Goal: Information Seeking & Learning: Learn about a topic

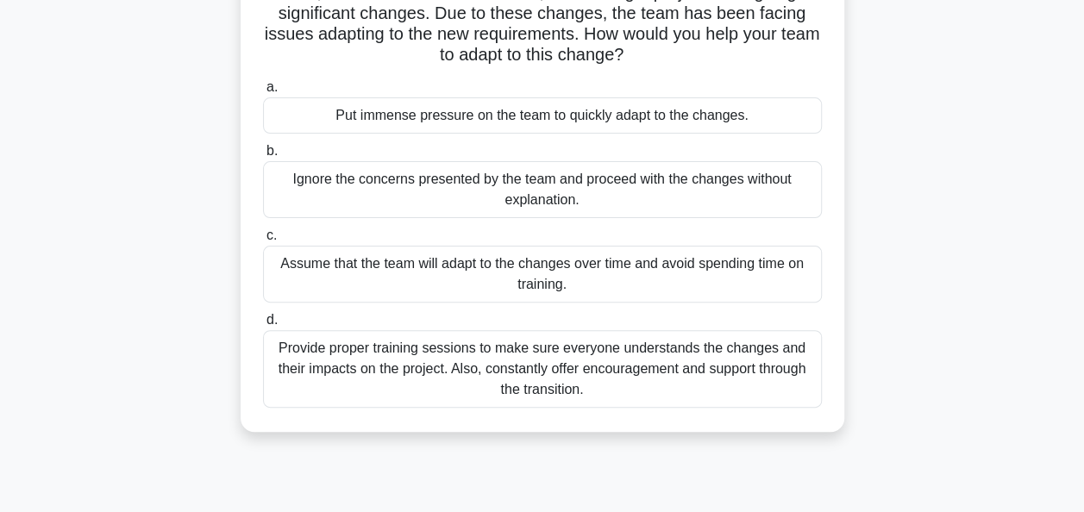
scroll to position [148, 0]
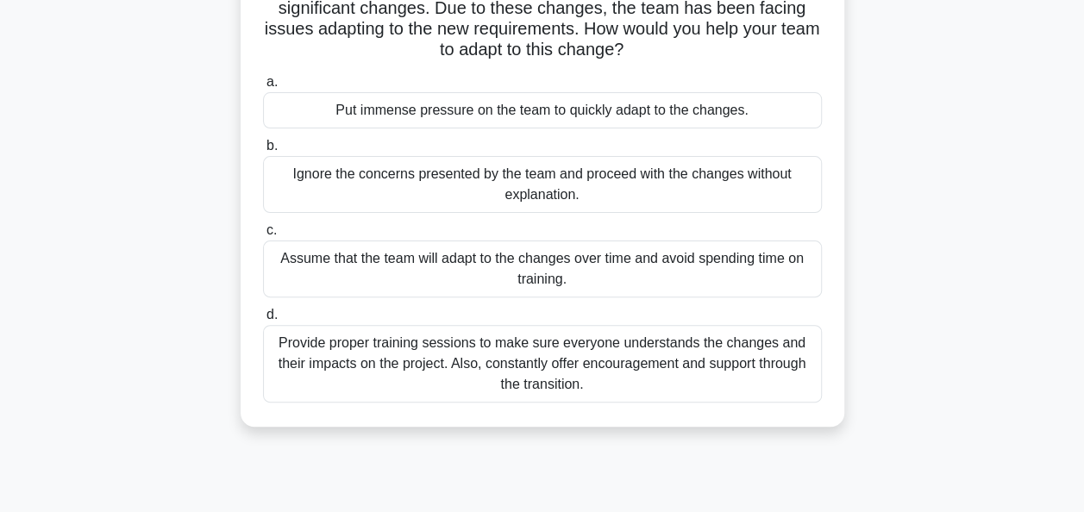
click at [571, 360] on div "Provide proper training sessions to make sure everyone understands the changes …" at bounding box center [542, 364] width 559 height 78
click at [263, 321] on input "d. Provide proper training sessions to make sure everyone understands the chang…" at bounding box center [263, 315] width 0 height 11
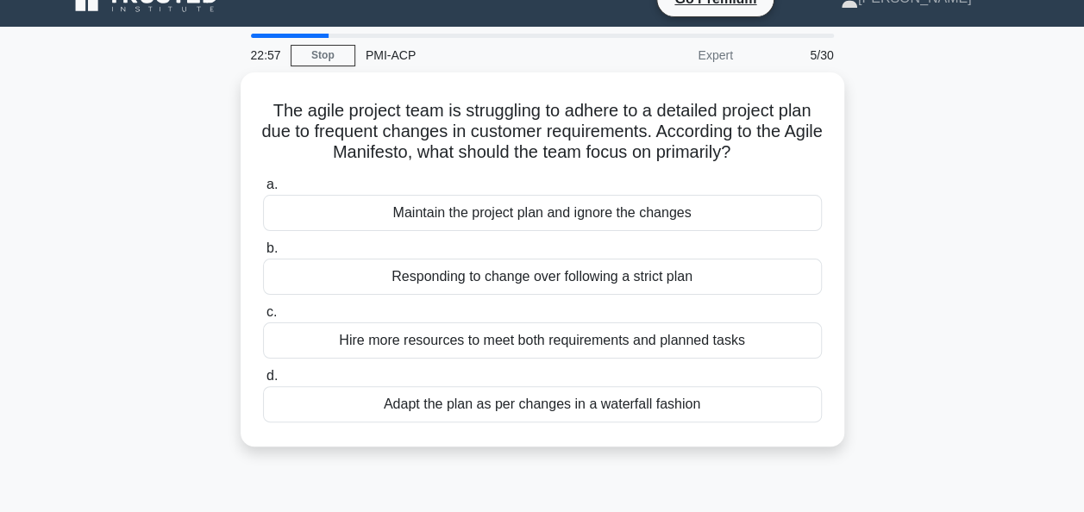
scroll to position [29, 0]
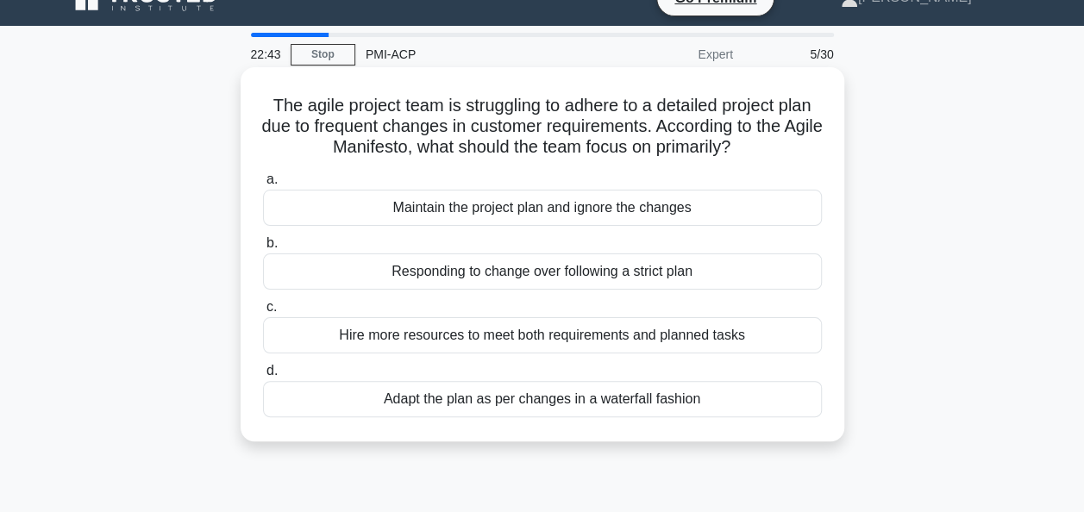
click at [723, 278] on div "Responding to change over following a strict plan" at bounding box center [542, 272] width 559 height 36
click at [263, 249] on input "b. Responding to change over following a strict plan" at bounding box center [263, 243] width 0 height 11
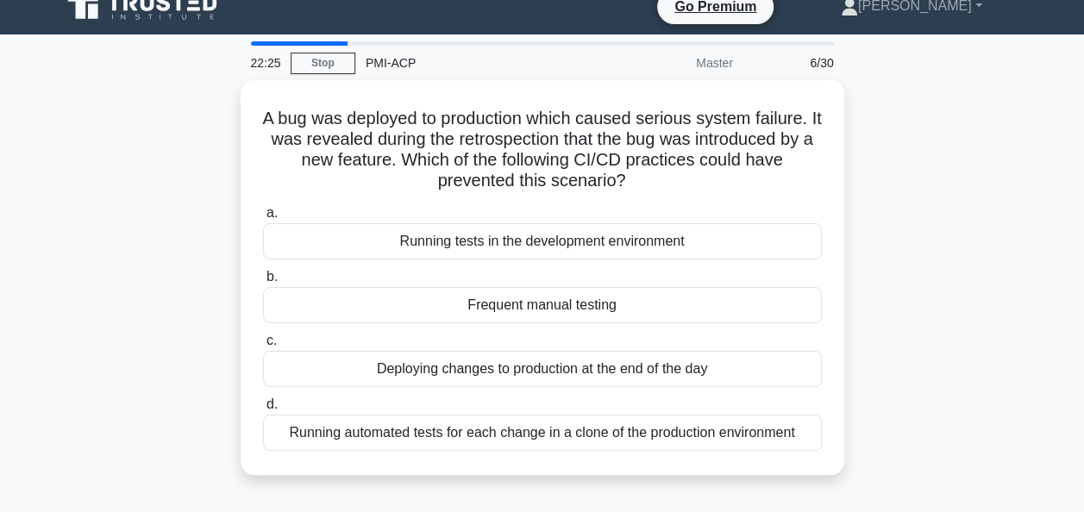
scroll to position [33, 0]
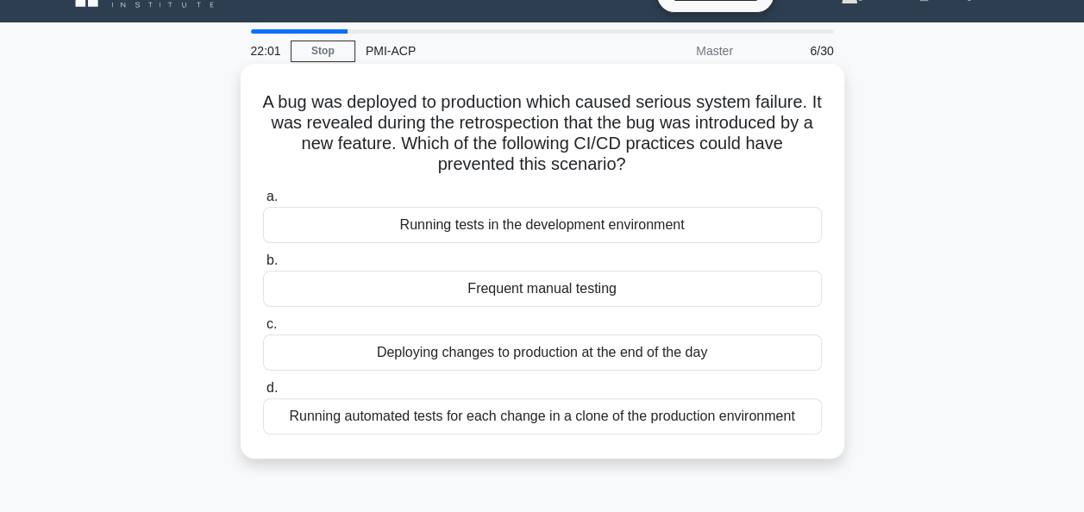
click at [580, 422] on div "Running automated tests for each change in a clone of the production environment" at bounding box center [542, 417] width 559 height 36
click at [263, 394] on input "d. Running automated tests for each change in a clone of the production environ…" at bounding box center [263, 388] width 0 height 11
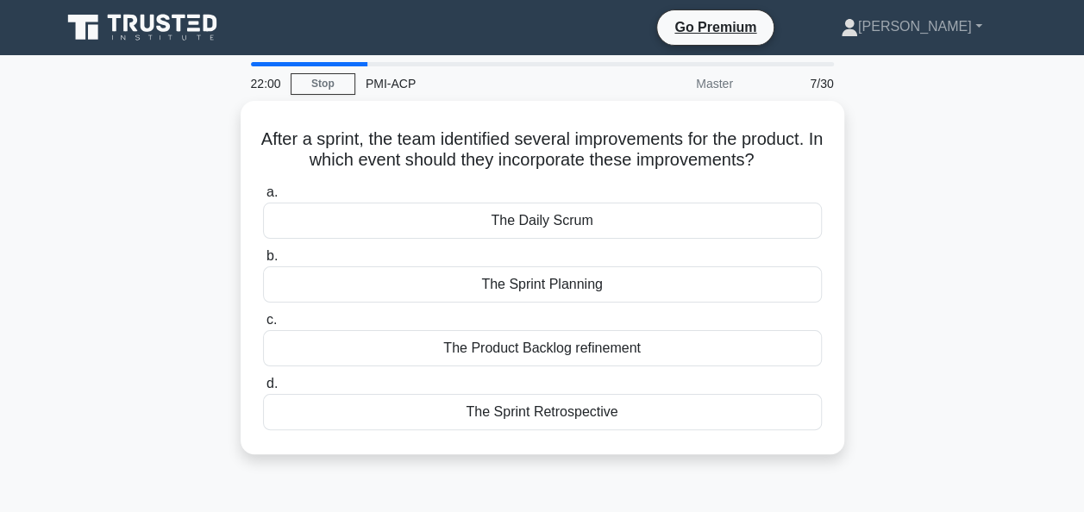
scroll to position [0, 0]
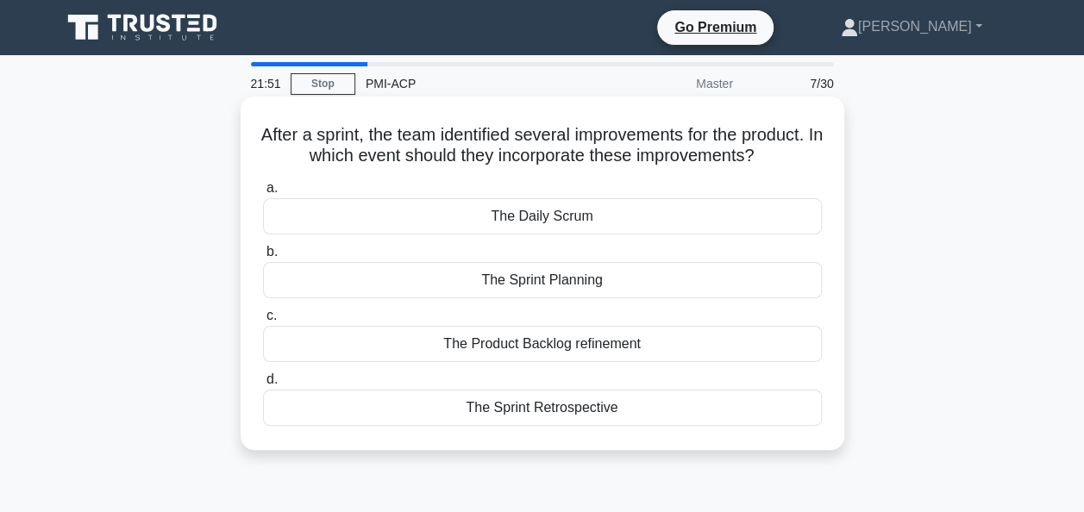
click at [574, 426] on div "The Sprint Retrospective" at bounding box center [542, 408] width 559 height 36
click at [263, 386] on input "d. The Sprint Retrospective" at bounding box center [263, 379] width 0 height 11
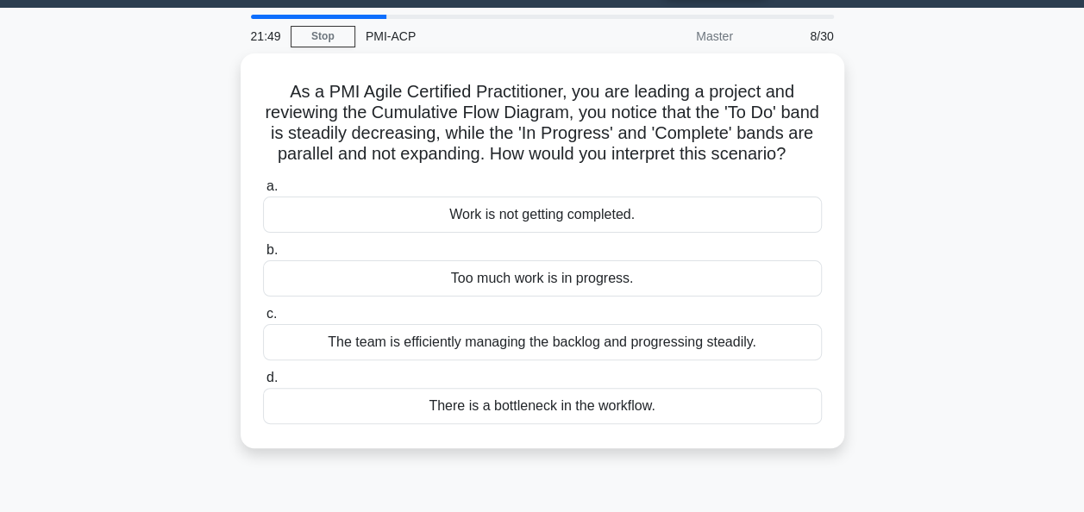
scroll to position [55, 0]
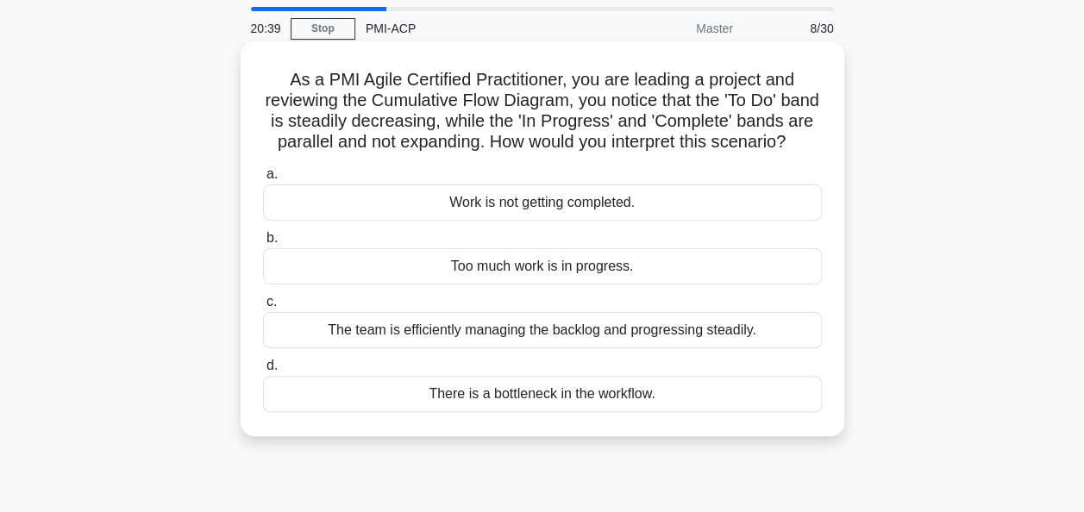
click at [630, 285] on div "Too much work is in progress." at bounding box center [542, 266] width 559 height 36
click at [263, 244] on input "b. Too much work is in progress." at bounding box center [263, 238] width 0 height 11
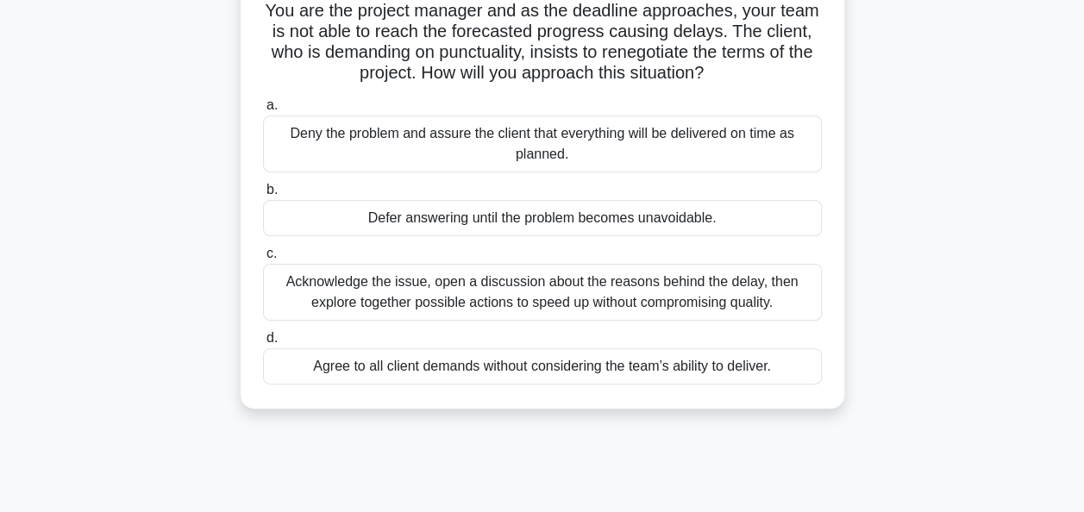
scroll to position [126, 0]
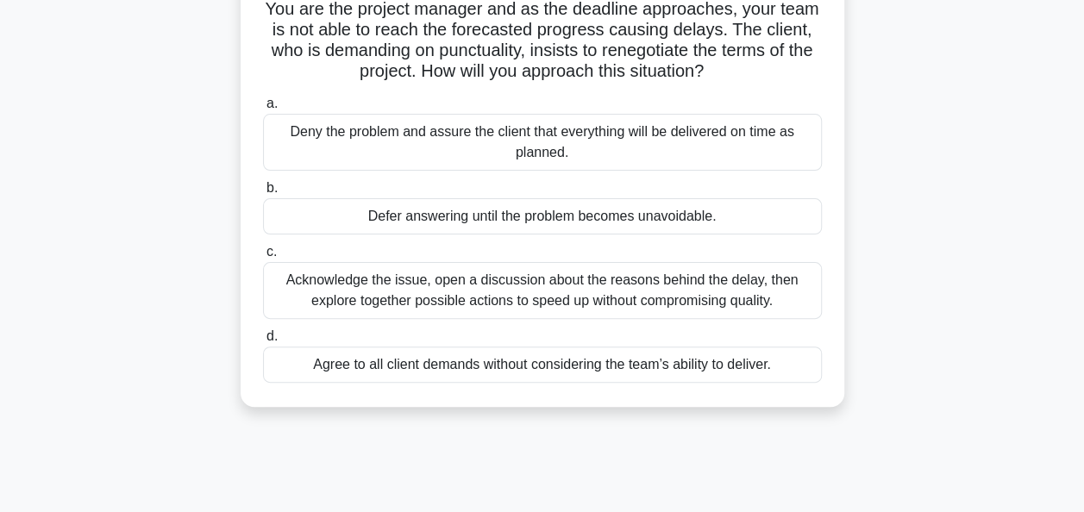
click at [444, 281] on div "Acknowledge the issue, open a discussion about the reasons behind the delay, th…" at bounding box center [542, 290] width 559 height 57
click at [263, 258] on input "c. Acknowledge the issue, open a discussion about the reasons behind the delay,…" at bounding box center [263, 252] width 0 height 11
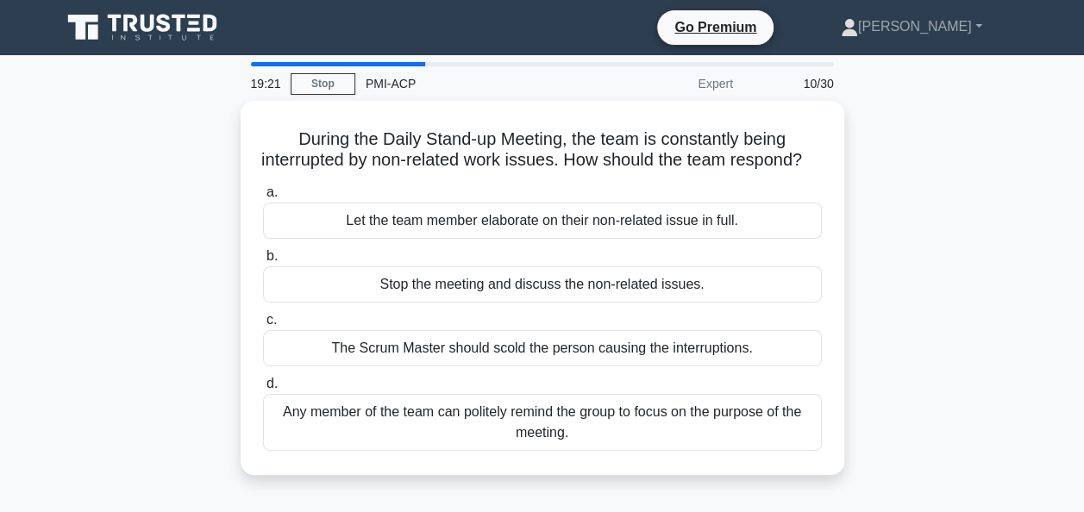
scroll to position [0, 0]
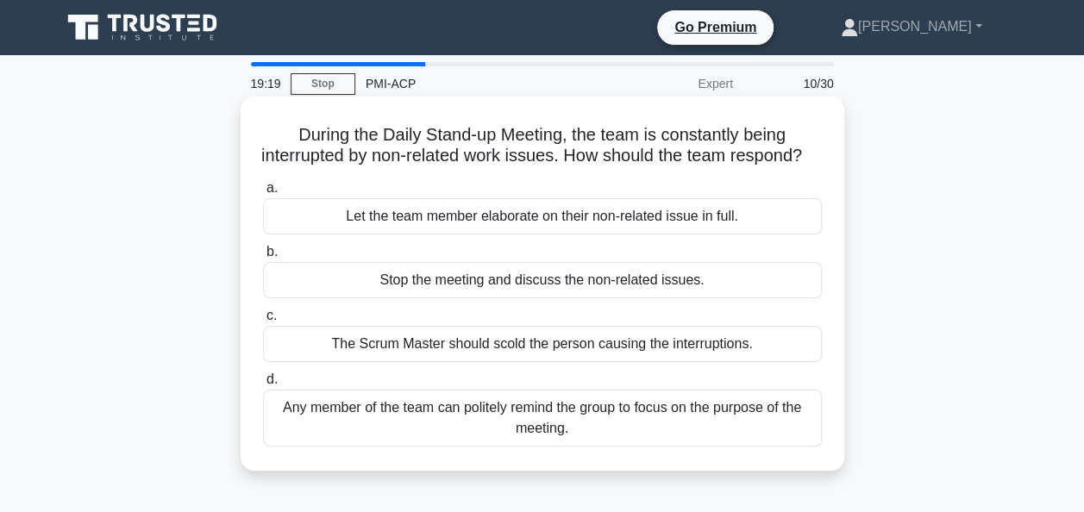
click at [442, 282] on label "b. Stop the meeting and discuss the non-related issues." at bounding box center [542, 270] width 559 height 57
click at [263, 258] on input "b. Stop the meeting and discuss the non-related issues." at bounding box center [263, 252] width 0 height 11
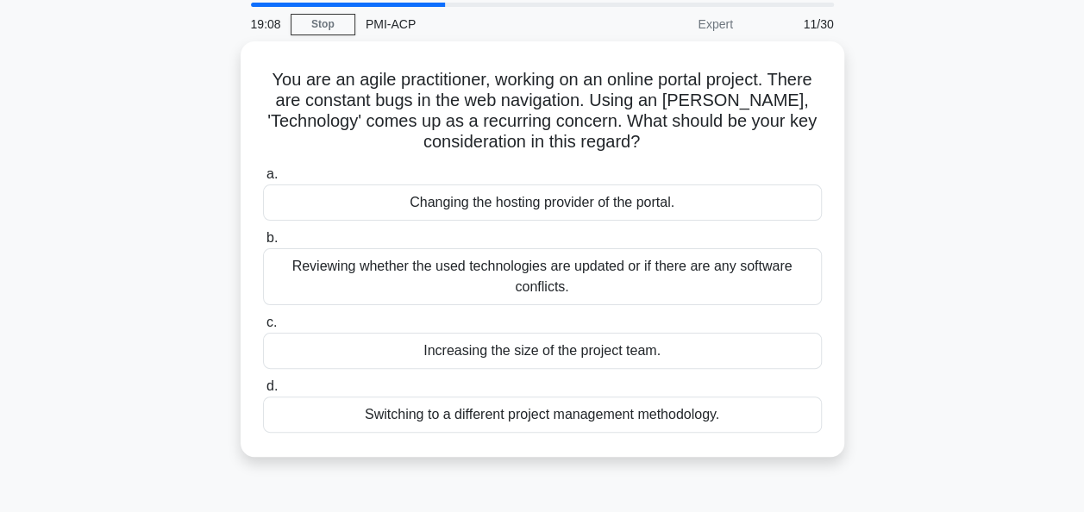
scroll to position [59, 0]
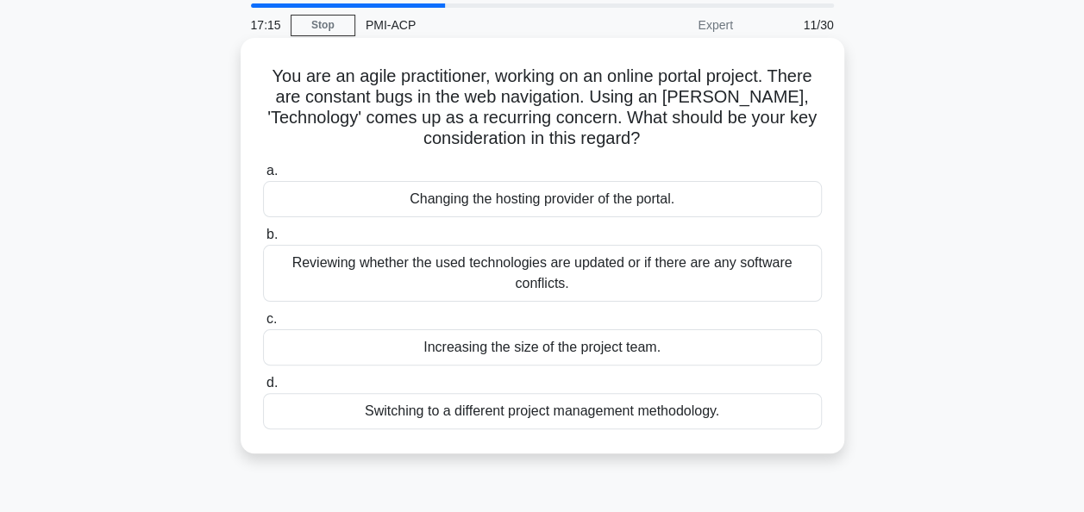
click at [633, 274] on div "Reviewing whether the used technologies are updated or if there are any softwar…" at bounding box center [542, 273] width 559 height 57
click at [263, 241] on input "b. Reviewing whether the used technologies are updated or if there are any soft…" at bounding box center [263, 234] width 0 height 11
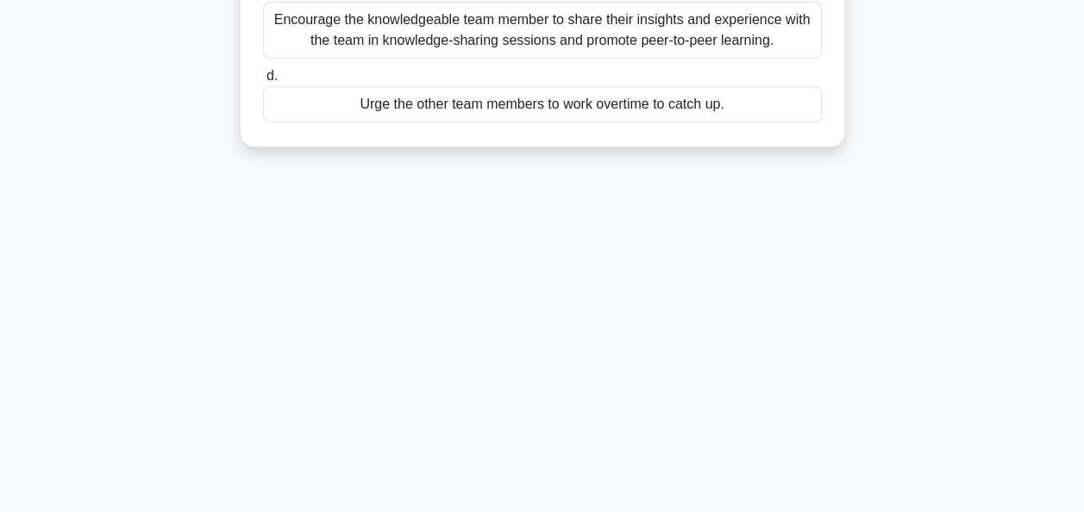
scroll to position [419, 0]
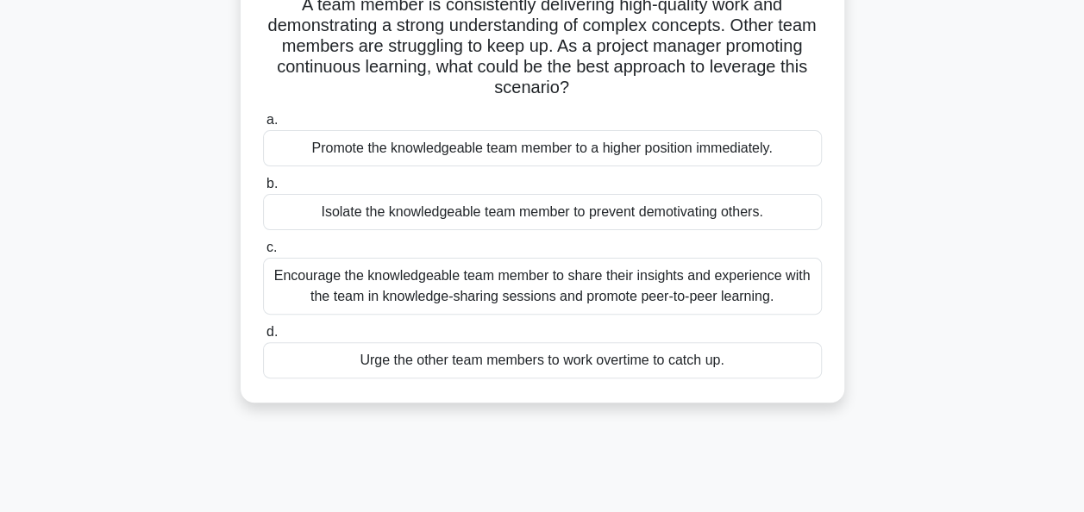
scroll to position [116, 0]
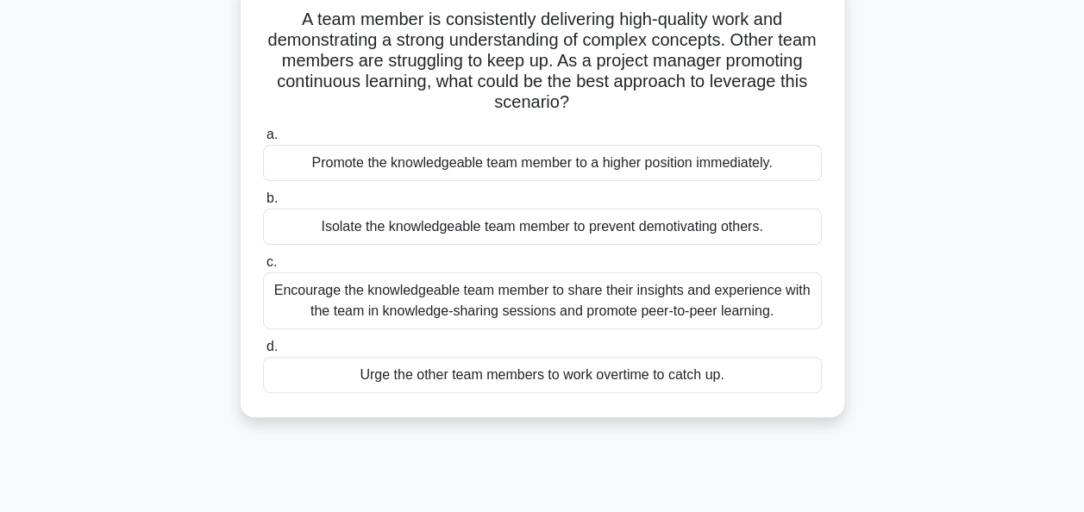
click at [656, 310] on div "Encourage the knowledgeable team member to share their insights and experience …" at bounding box center [542, 301] width 559 height 57
click at [263, 268] on input "c. Encourage the knowledgeable team member to share their insights and experien…" at bounding box center [263, 262] width 0 height 11
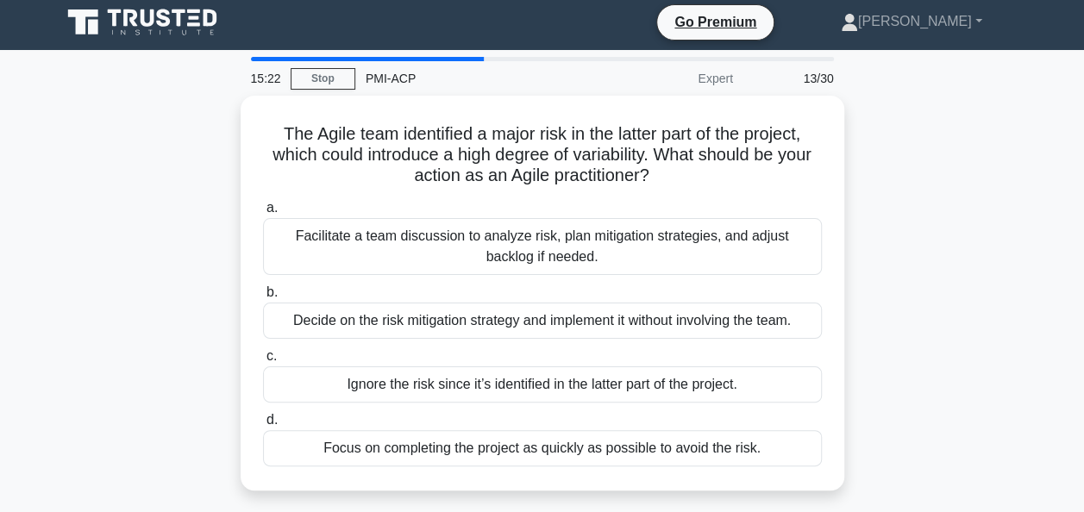
scroll to position [0, 0]
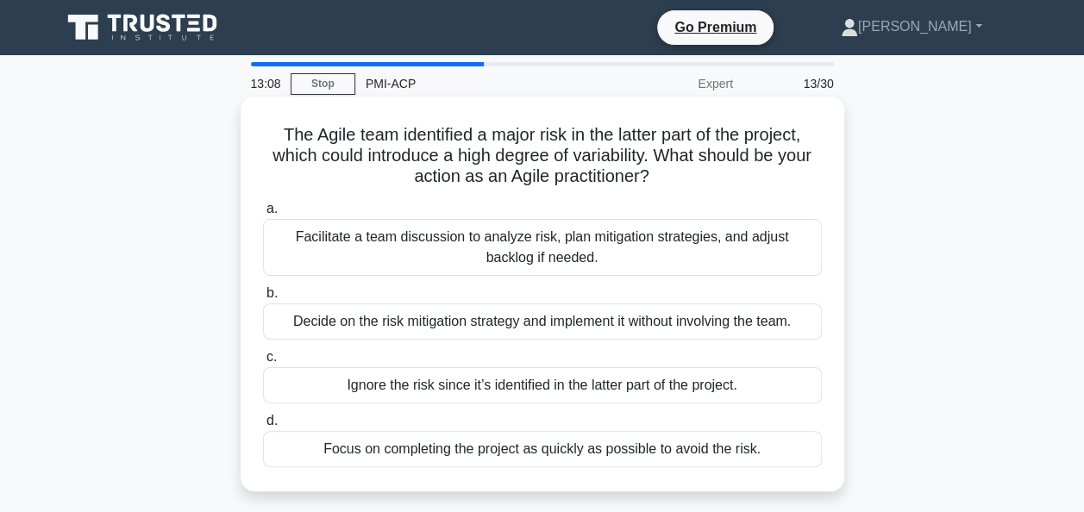
click at [488, 249] on div "Facilitate a team discussion to analyze risk, plan mitigation strategies, and a…" at bounding box center [542, 247] width 559 height 57
click at [263, 215] on input "a. Facilitate a team discussion to analyze risk, plan mitigation strategies, an…" at bounding box center [263, 209] width 0 height 11
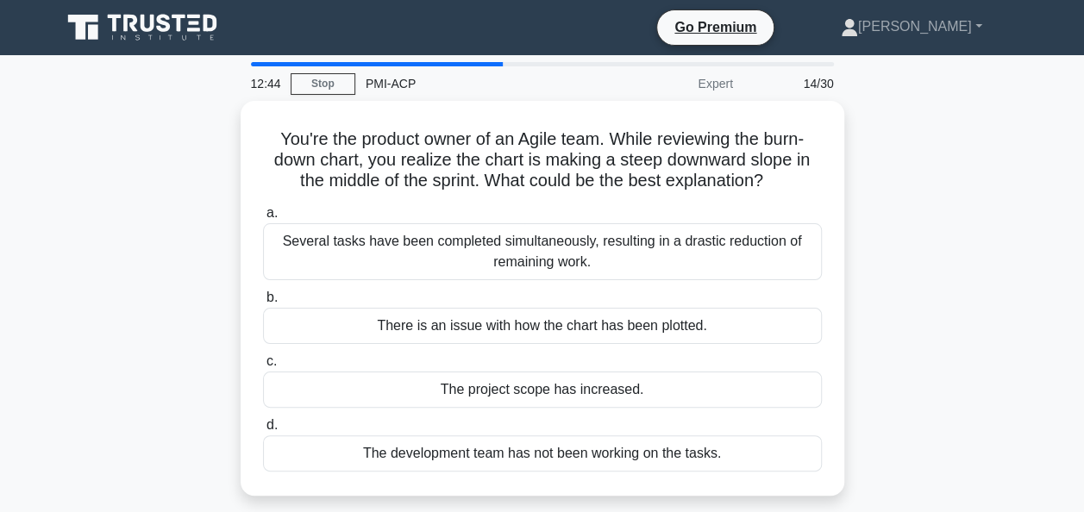
click at [488, 249] on div "Several tasks have been completed simultaneously, resulting in a drastic reduct…" at bounding box center [542, 251] width 559 height 57
click at [263, 219] on input "a. Several tasks have been completed simultaneously, resulting in a drastic red…" at bounding box center [263, 213] width 0 height 11
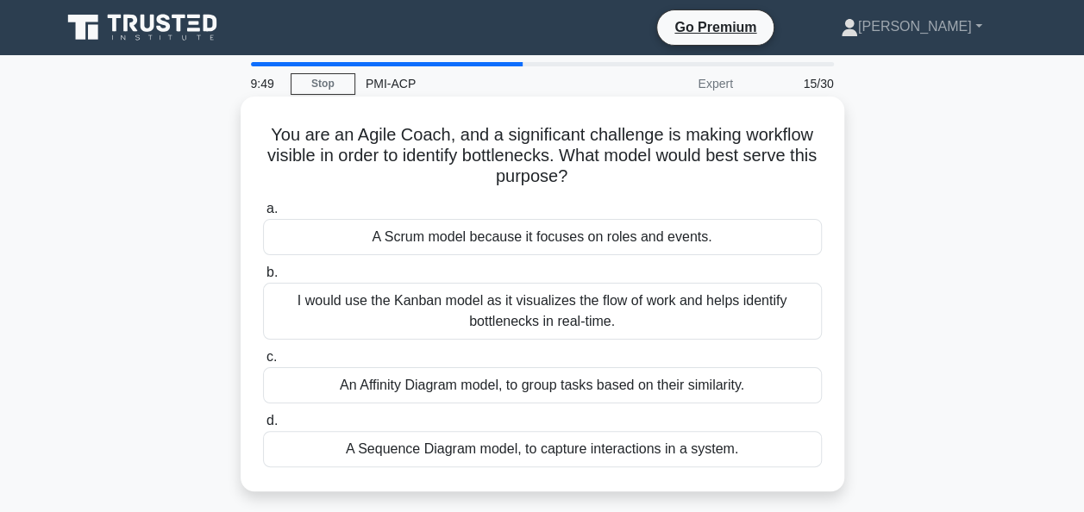
click at [393, 317] on div "I would use the Kanban model as it visualizes the flow of work and helps identi…" at bounding box center [542, 311] width 559 height 57
click at [263, 279] on input "b. I would use the Kanban model as it visualizes the flow of work and helps ide…" at bounding box center [263, 272] width 0 height 11
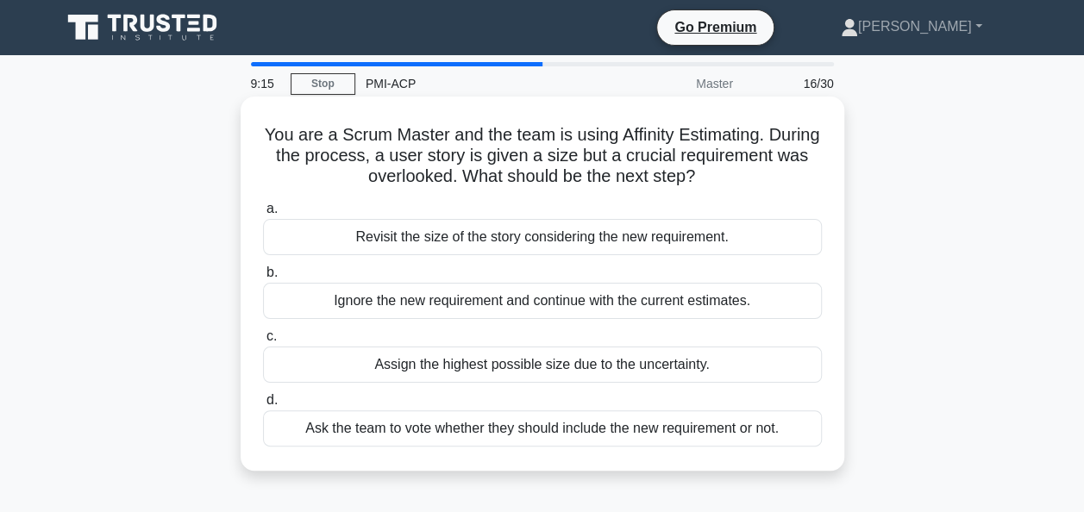
click at [643, 242] on div "Revisit the size of the story considering the new requirement." at bounding box center [542, 237] width 559 height 36
click at [263, 215] on input "a. Revisit the size of the story considering the new requirement." at bounding box center [263, 209] width 0 height 11
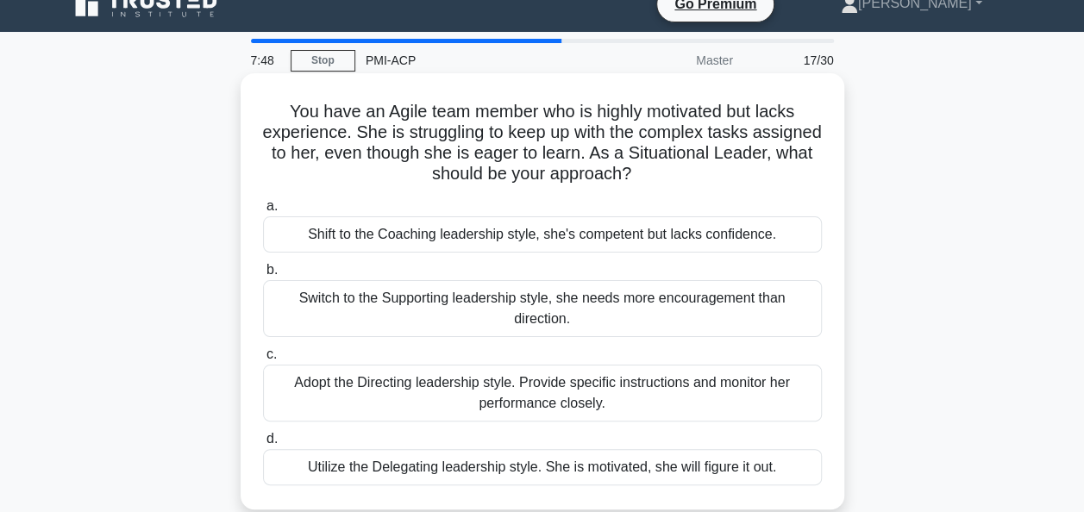
scroll to position [16, 0]
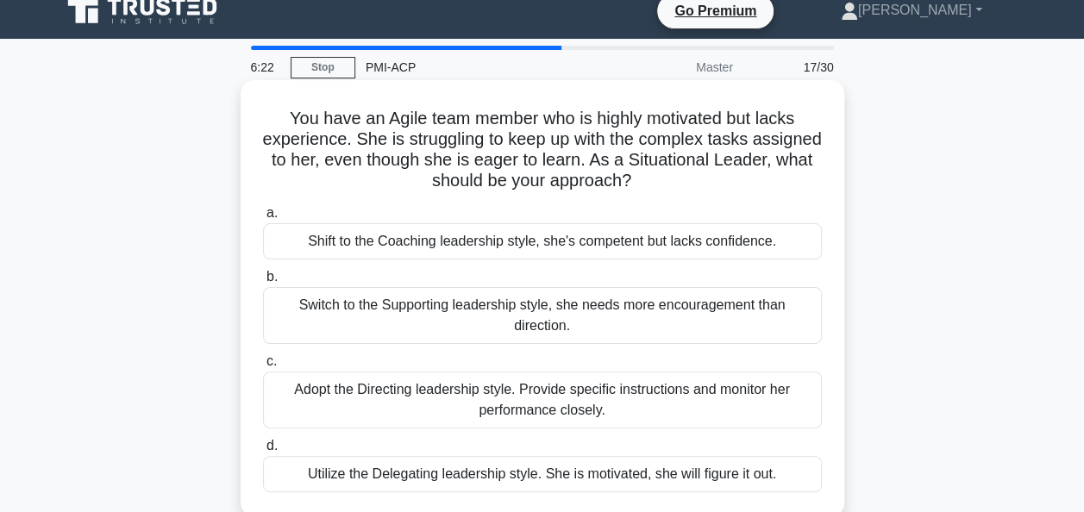
click at [605, 478] on div "Utilize the Delegating leadership style. She is motivated, she will figure it o…" at bounding box center [542, 474] width 559 height 36
click at [263, 452] on input "d. Utilize the Delegating leadership style. She is motivated, she will figure i…" at bounding box center [263, 446] width 0 height 11
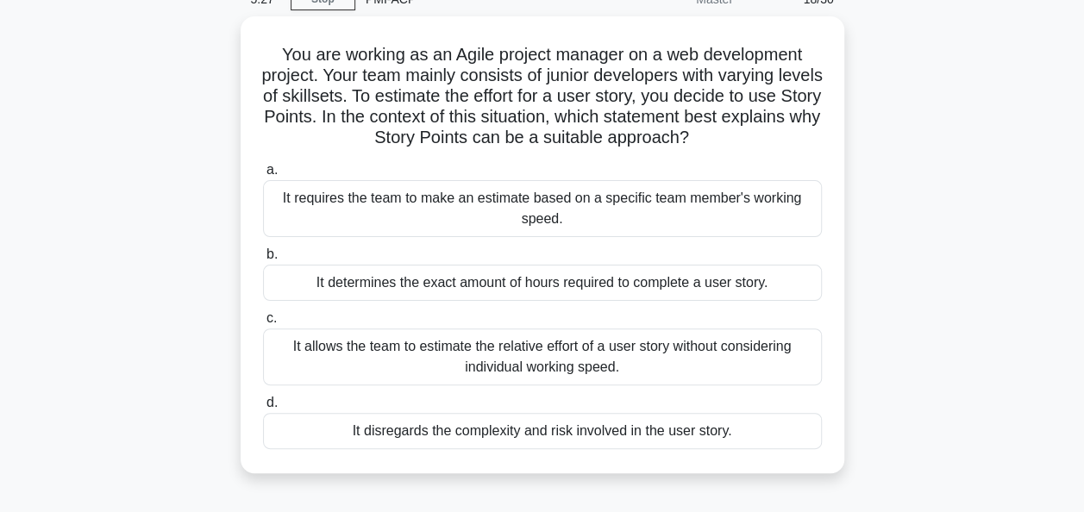
scroll to position [85, 0]
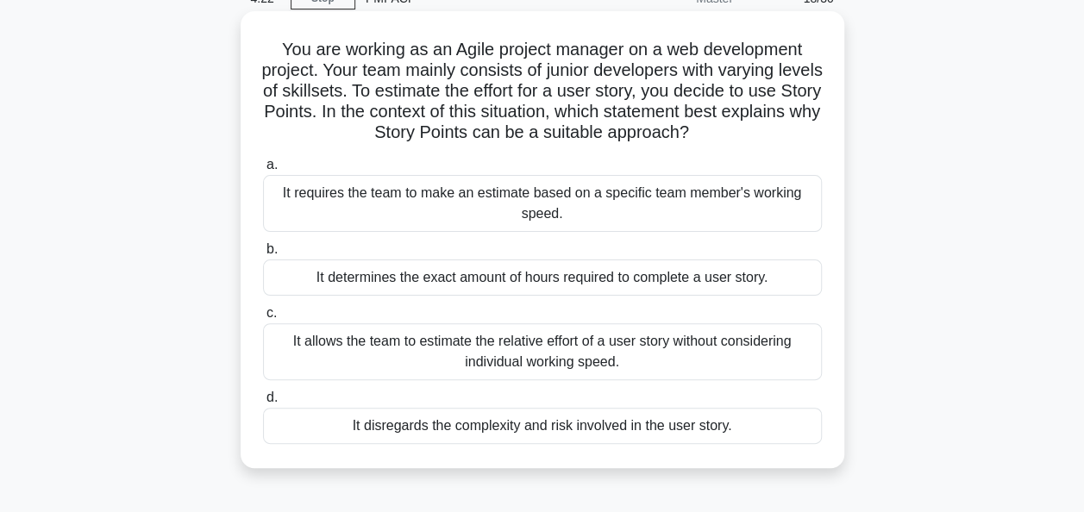
click at [656, 350] on div "It allows the team to estimate the relative effort of a user story without cons…" at bounding box center [542, 351] width 559 height 57
click at [263, 319] on input "c. It allows the team to estimate the relative effort of a user story without c…" at bounding box center [263, 313] width 0 height 11
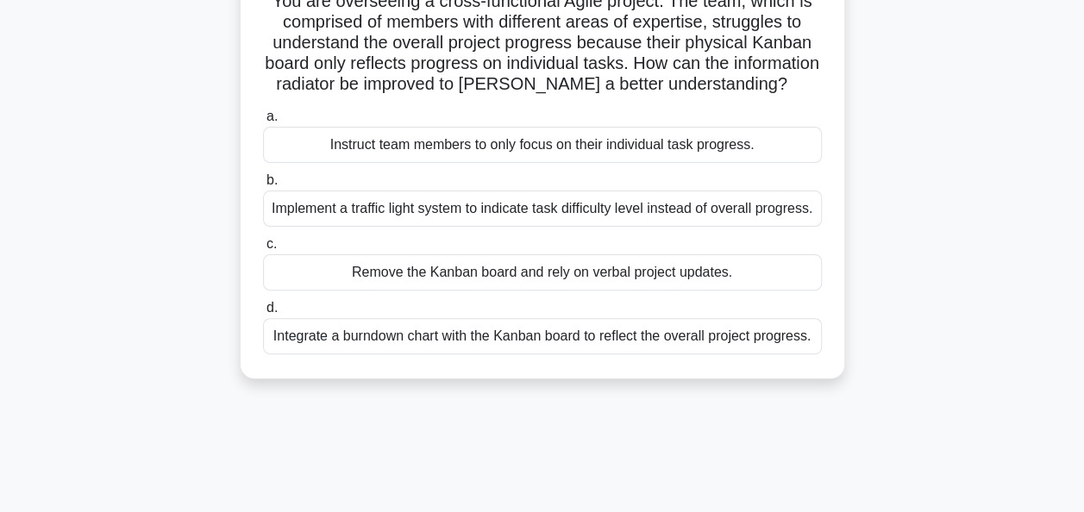
scroll to position [135, 0]
click at [380, 354] on div "Integrate a burndown chart with the Kanban board to reflect the overall project…" at bounding box center [542, 335] width 559 height 36
click at [263, 313] on input "d. Integrate a burndown chart with the Kanban board to reflect the overall proj…" at bounding box center [263, 307] width 0 height 11
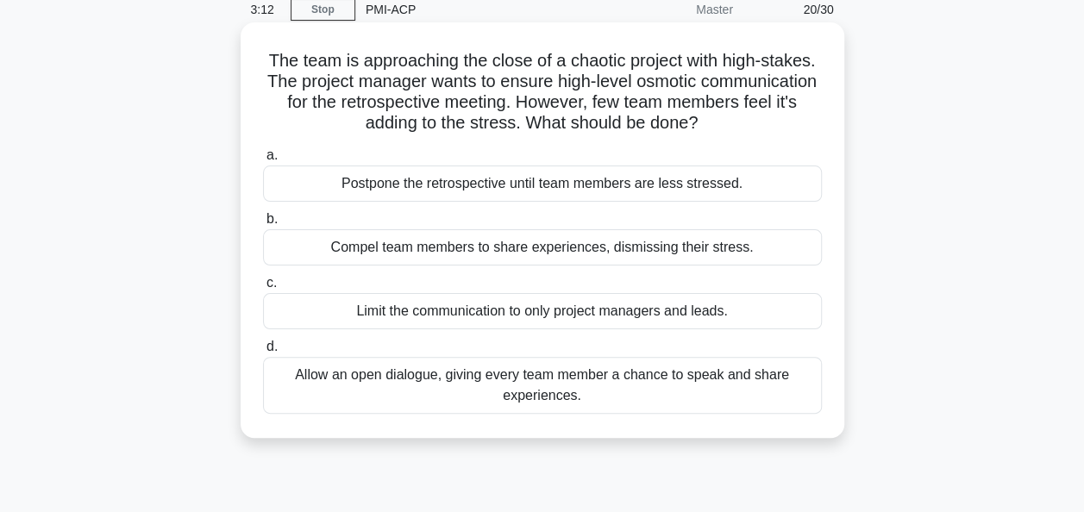
scroll to position [75, 0]
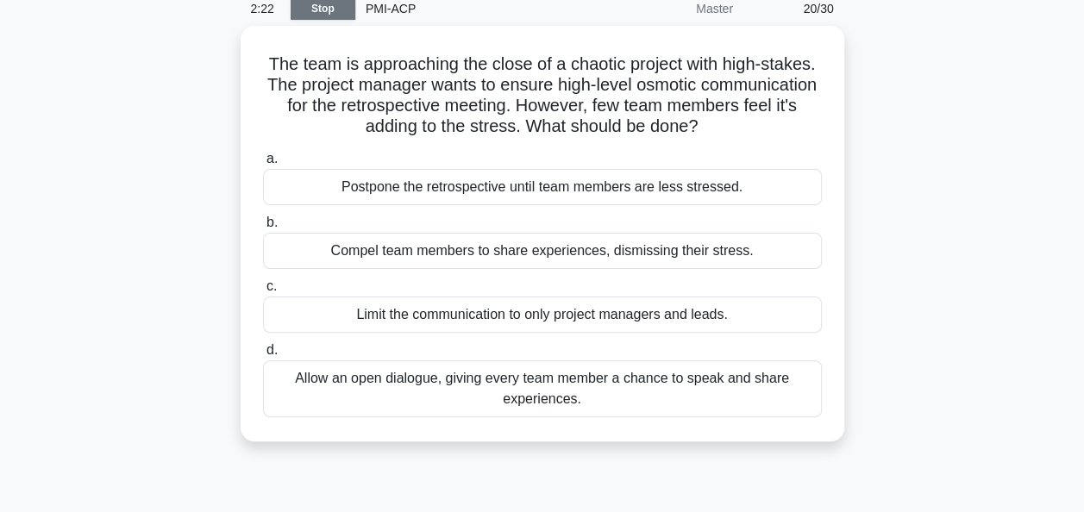
click at [324, 19] on link "Stop" at bounding box center [323, 9] width 65 height 22
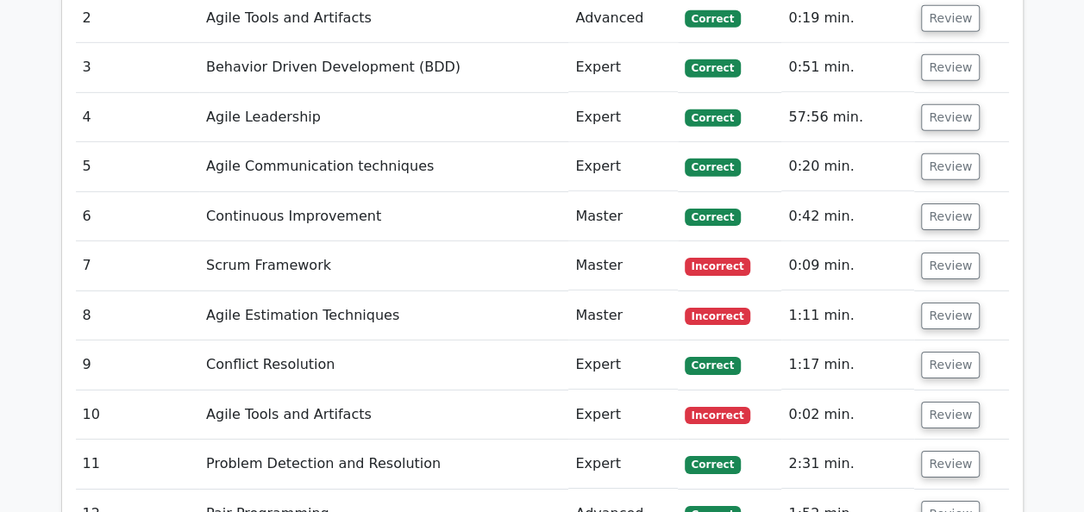
scroll to position [2665, 0]
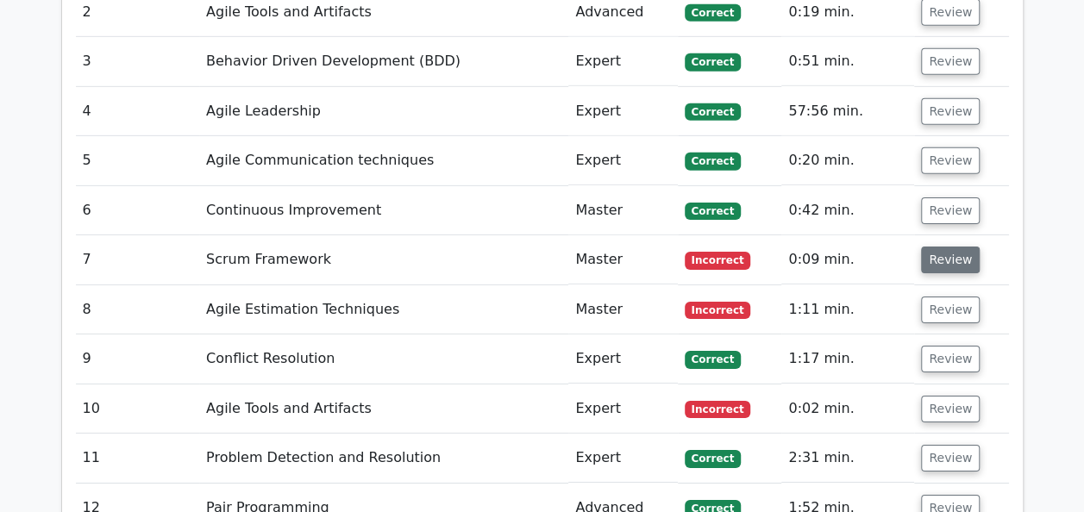
click at [938, 247] on button "Review" at bounding box center [950, 260] width 59 height 27
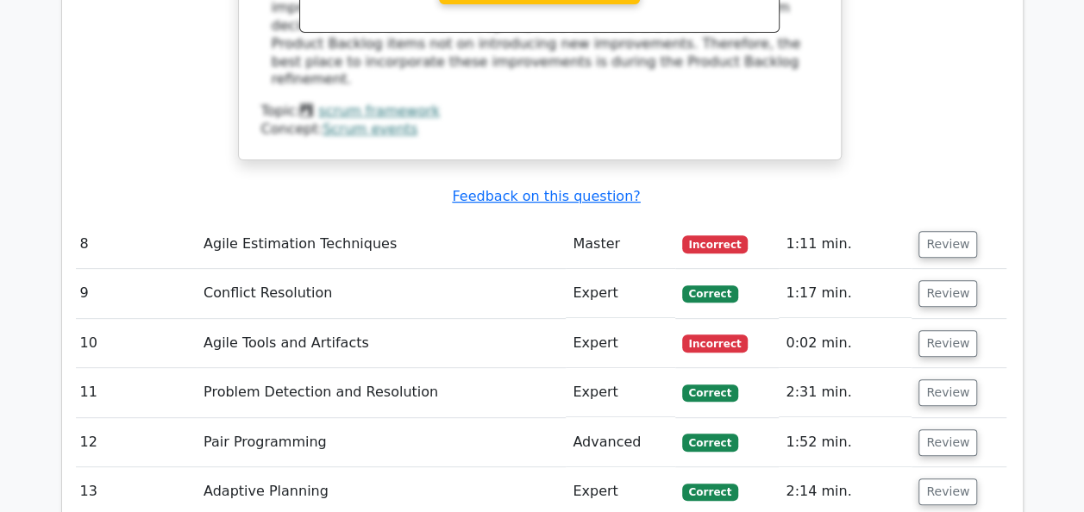
scroll to position [3490, 0]
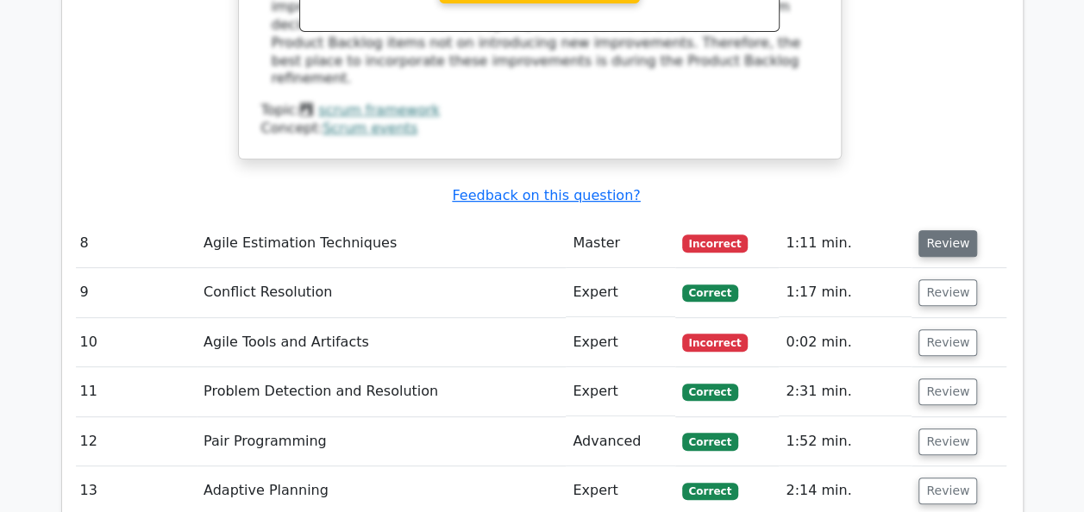
click at [942, 230] on button "Review" at bounding box center [948, 243] width 59 height 27
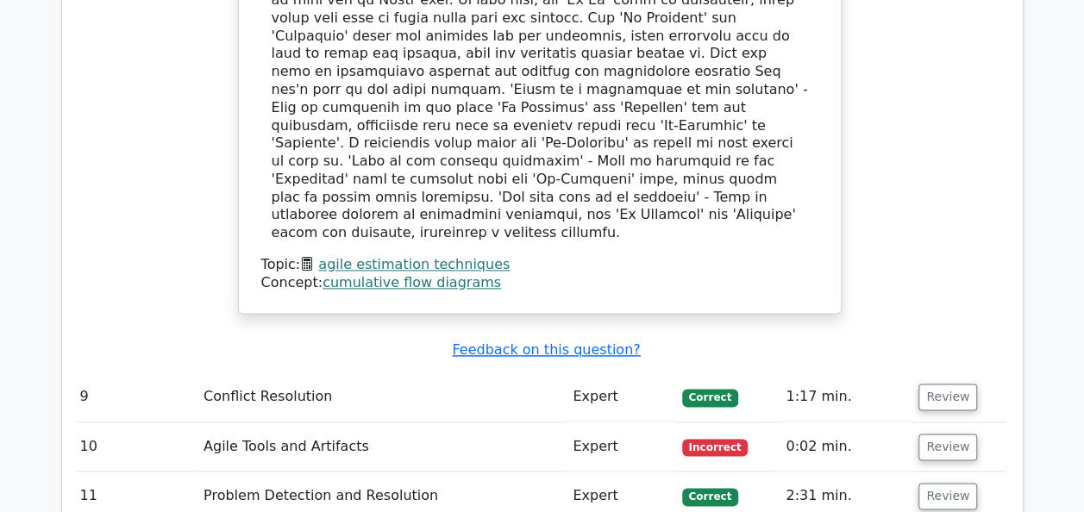
scroll to position [4216, 0]
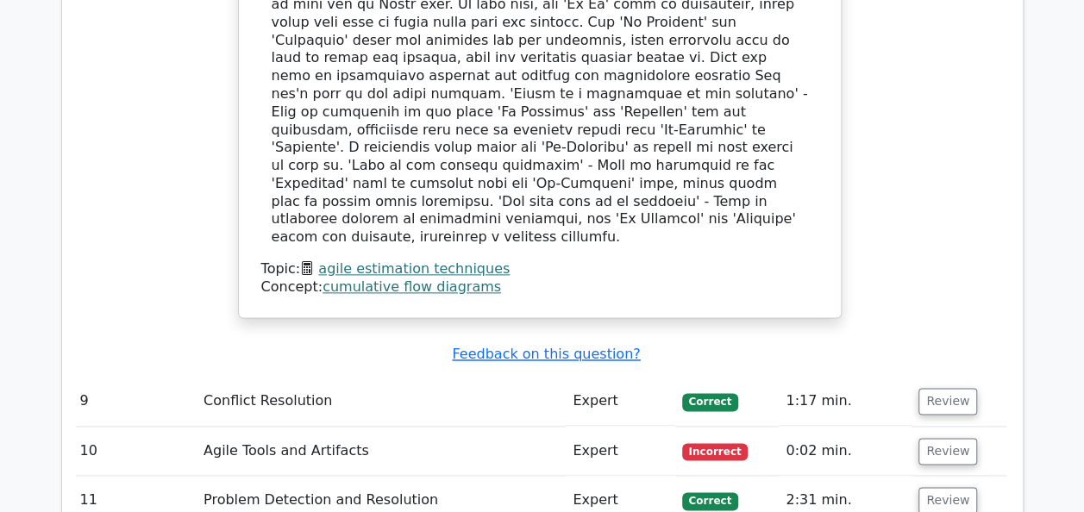
click at [942, 427] on td "Review" at bounding box center [959, 451] width 94 height 49
click at [945, 438] on button "Review" at bounding box center [948, 451] width 59 height 27
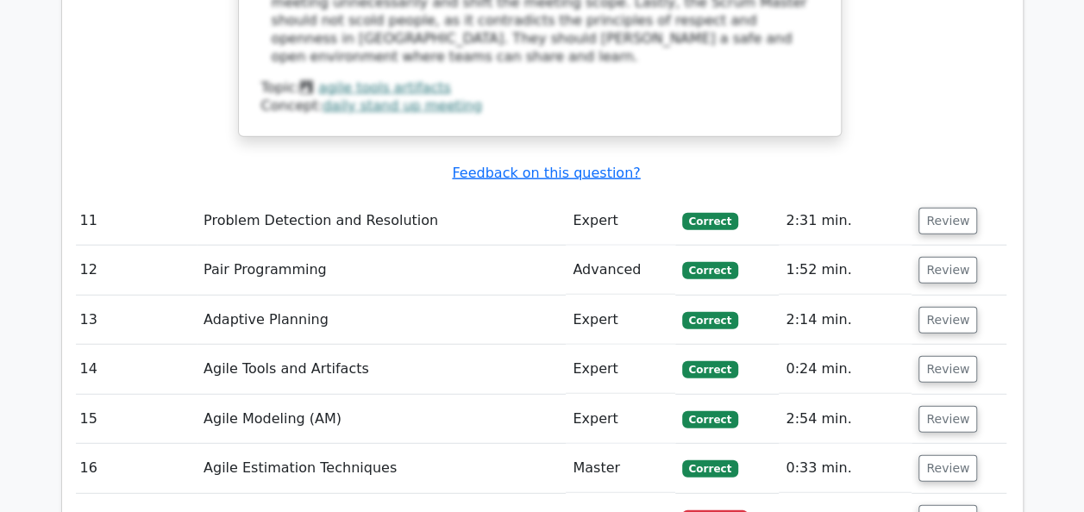
scroll to position [5301, 0]
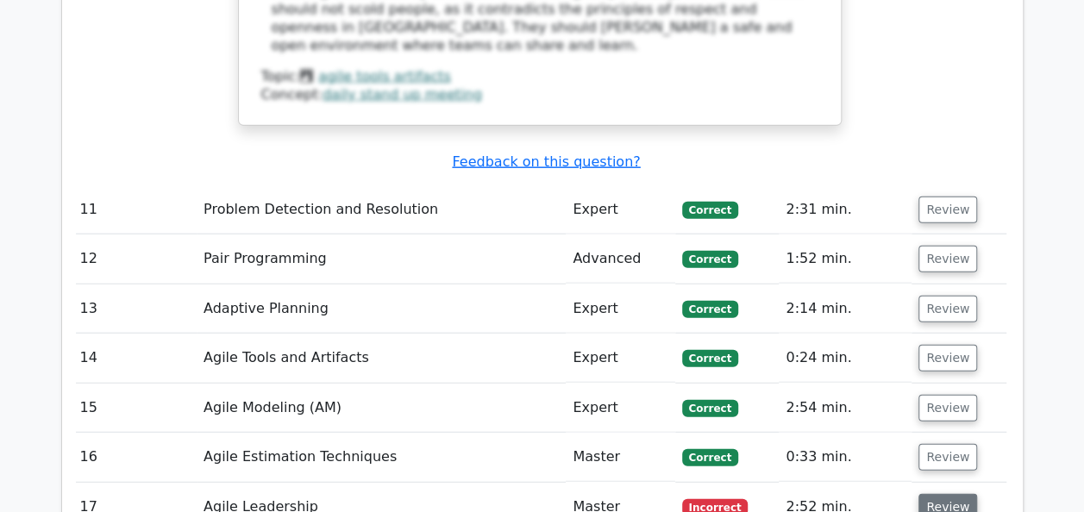
click at [932, 494] on button "Review" at bounding box center [948, 507] width 59 height 27
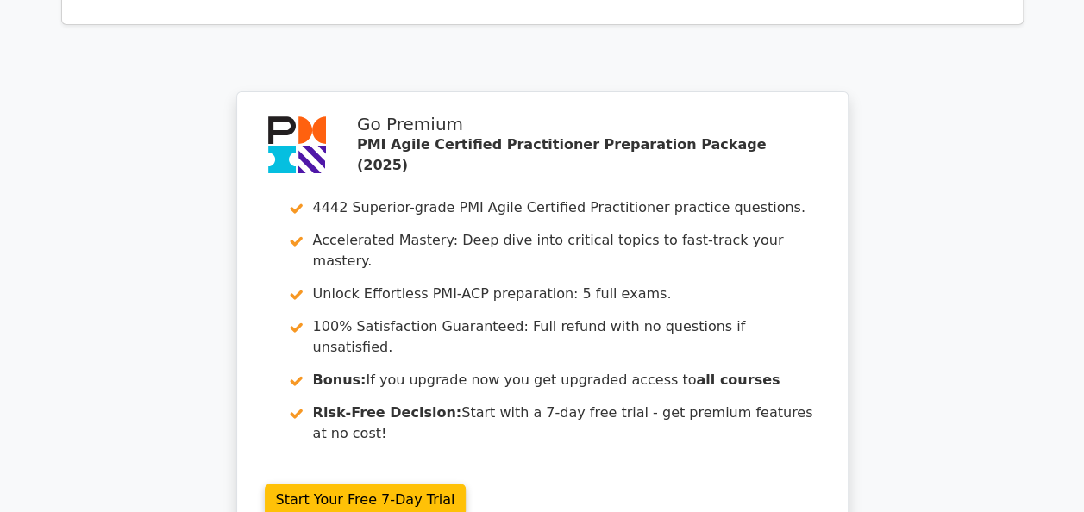
scroll to position [6734, 0]
